Goal: Information Seeking & Learning: Learn about a topic

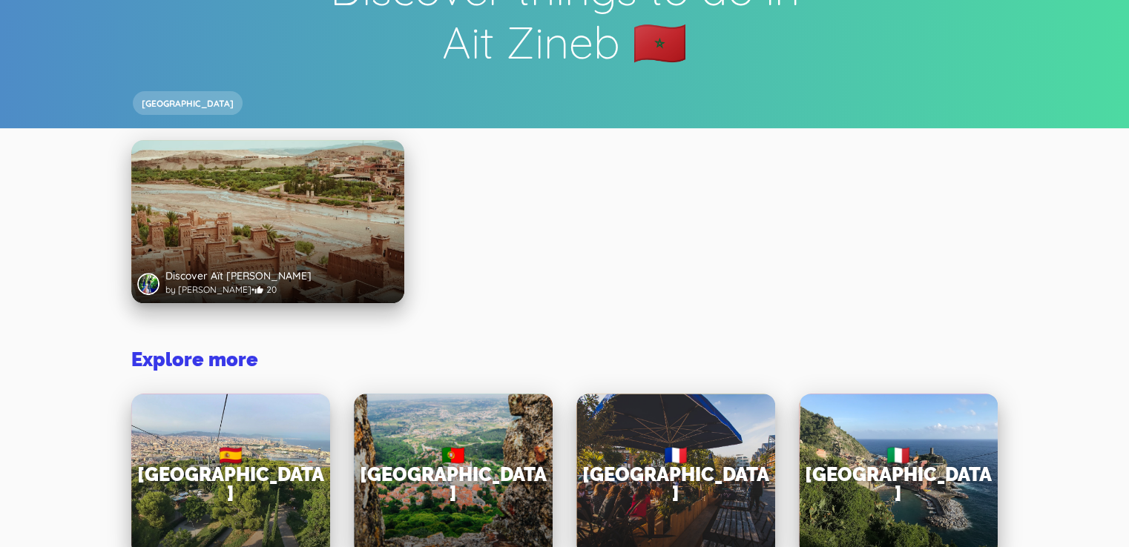
scroll to position [119, 0]
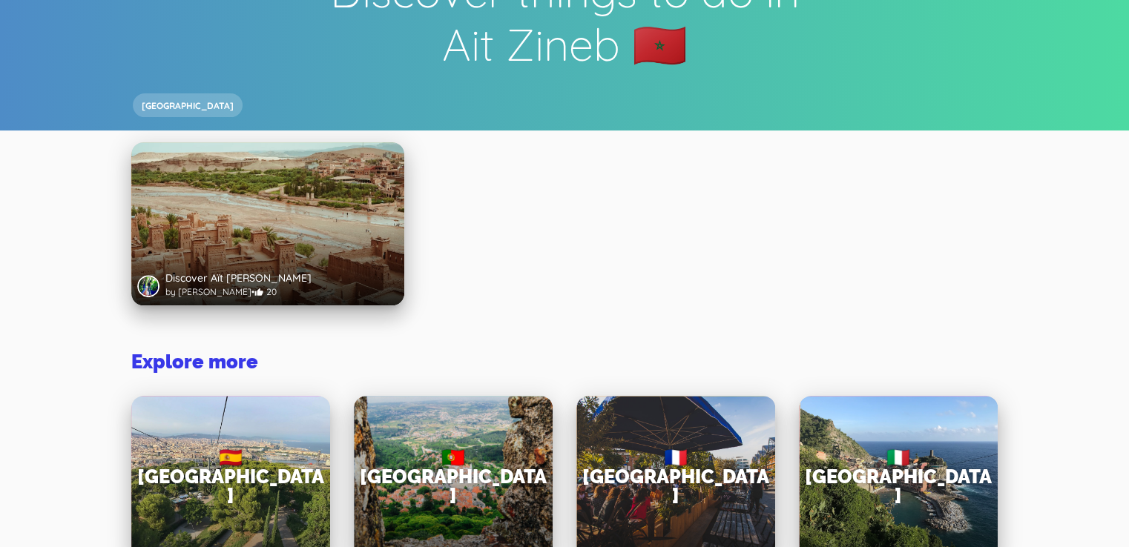
click at [288, 242] on div at bounding box center [267, 265] width 273 height 82
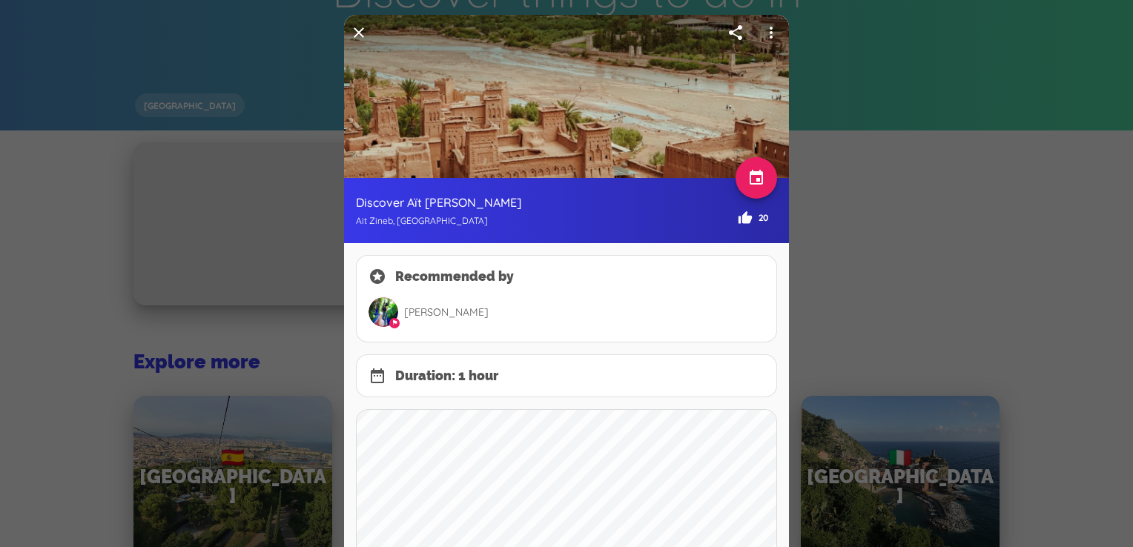
click at [818, 291] on div at bounding box center [566, 273] width 1133 height 547
